Goal: Information Seeking & Learning: Check status

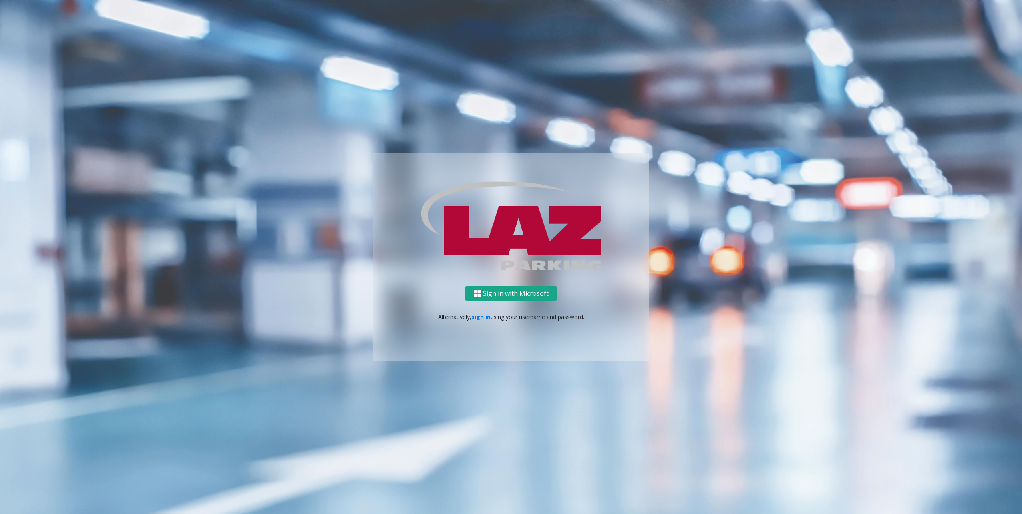
click at [501, 298] on button "Sign in with Microsoft" at bounding box center [511, 293] width 92 height 15
click at [481, 312] on div "Sign in with Microsoft Alternatively, sign in using your username and password." at bounding box center [511, 323] width 276 height 75
click at [479, 314] on link "sign in" at bounding box center [481, 317] width 19 height 8
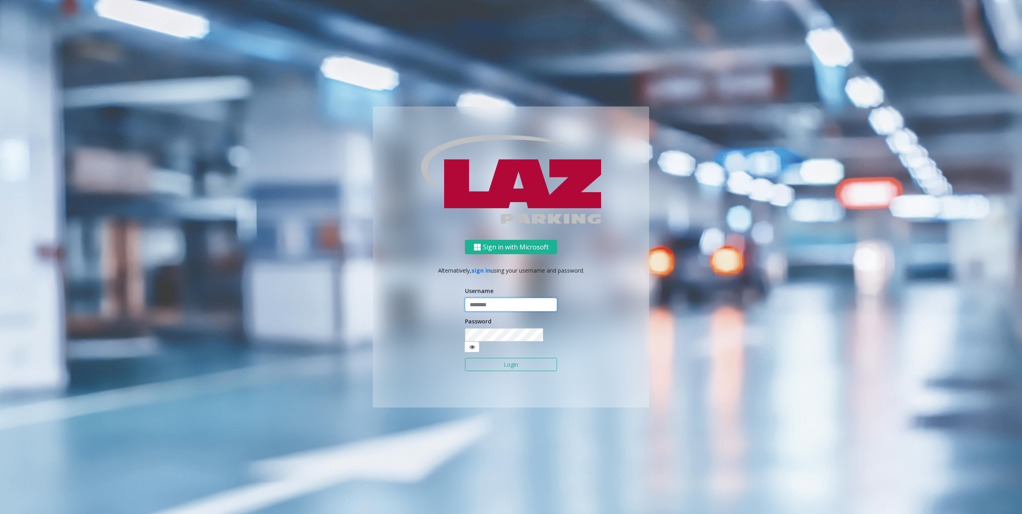
click at [482, 311] on input "text" at bounding box center [511, 305] width 92 height 14
click at [405, 333] on div "Sign in with Microsoft Alternatively, sign in using your username and password.…" at bounding box center [511, 324] width 276 height 168
click at [512, 312] on input "text" at bounding box center [511, 305] width 92 height 14
type input "********"
click at [519, 359] on button "Login" at bounding box center [511, 365] width 92 height 14
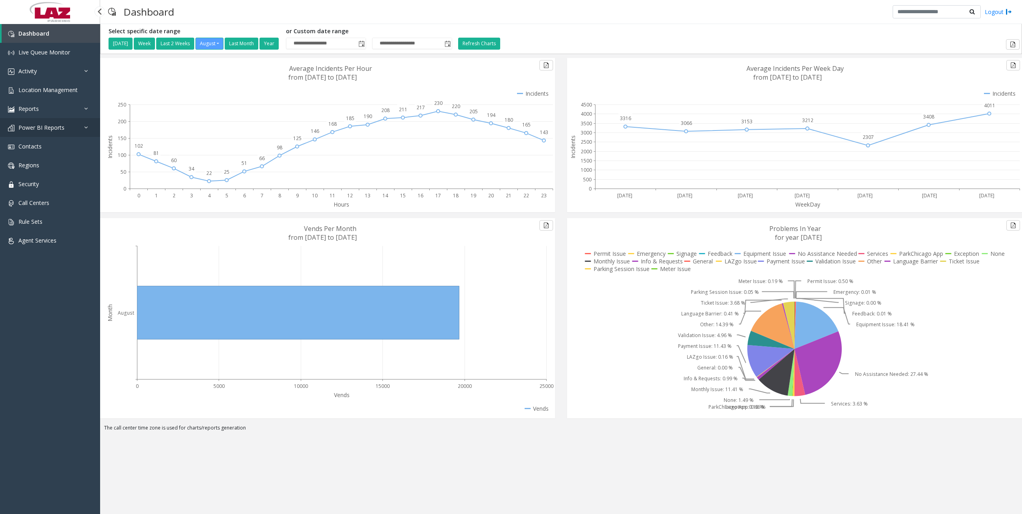
click at [44, 119] on link "Power BI Reports" at bounding box center [50, 127] width 100 height 19
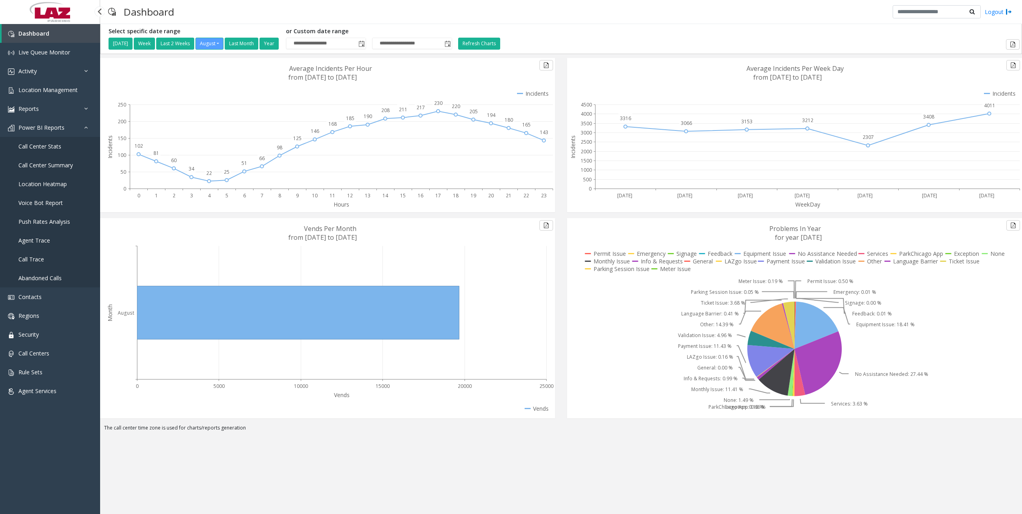
click at [48, 144] on span "Call Center Stats" at bounding box center [39, 147] width 43 height 8
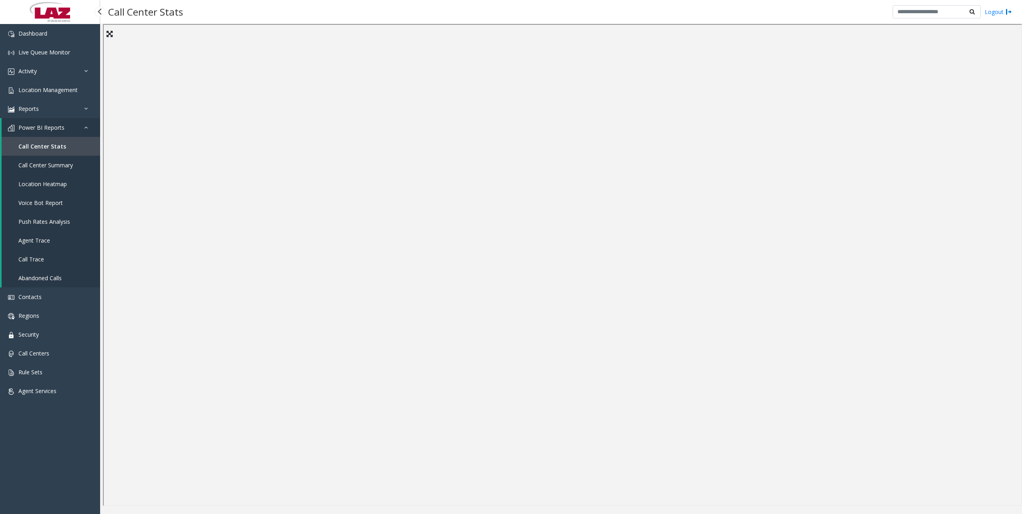
drag, startPoint x: 90, startPoint y: 488, endPoint x: 85, endPoint y: 482, distance: 7.7
click at [85, 483] on div "Dashboard Live Queue Monitor Activity Daily Activity Lane Activity Agent Activi…" at bounding box center [50, 260] width 100 height 473
click at [44, 35] on span "Dashboard" at bounding box center [32, 34] width 29 height 8
click at [51, 474] on div "Dashboard Live Queue Monitor Activity Daily Activity Lane Activity Agent Activi…" at bounding box center [50, 260] width 100 height 473
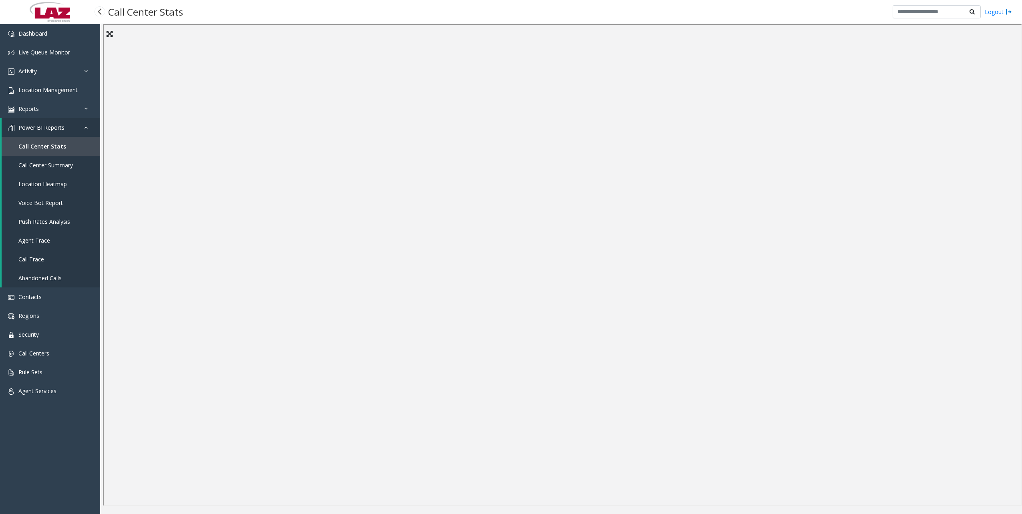
click at [54, 451] on div "Dashboard Live Queue Monitor Activity Daily Activity Lane Activity Agent Activi…" at bounding box center [50, 260] width 100 height 473
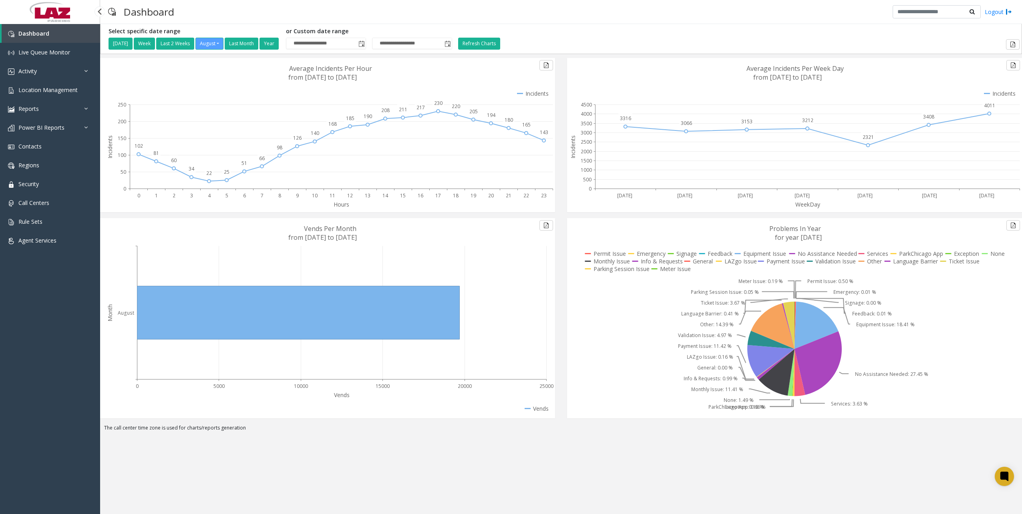
click at [61, 346] on div "Dashboard Live Queue Monitor Activity Daily Activity Lane Activity Agent Activi…" at bounding box center [50, 260] width 100 height 473
